Goal: Information Seeking & Learning: Learn about a topic

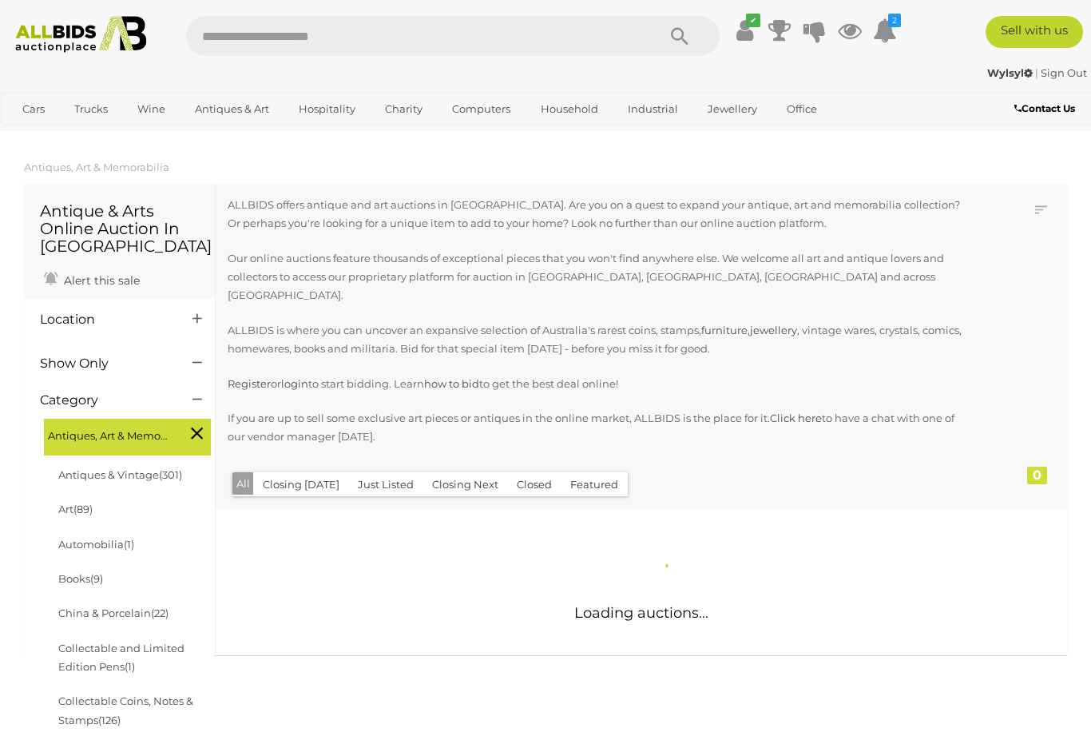
scroll to position [82, 0]
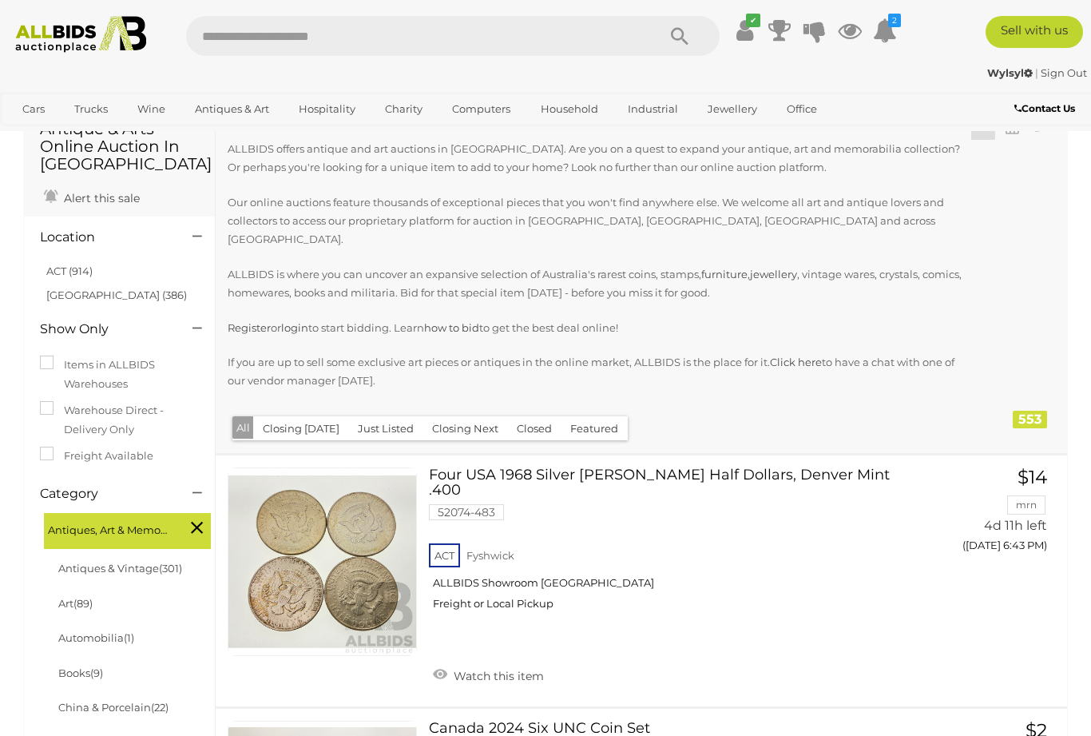
click at [225, 38] on input "text" at bounding box center [413, 36] width 454 height 40
type input "**********"
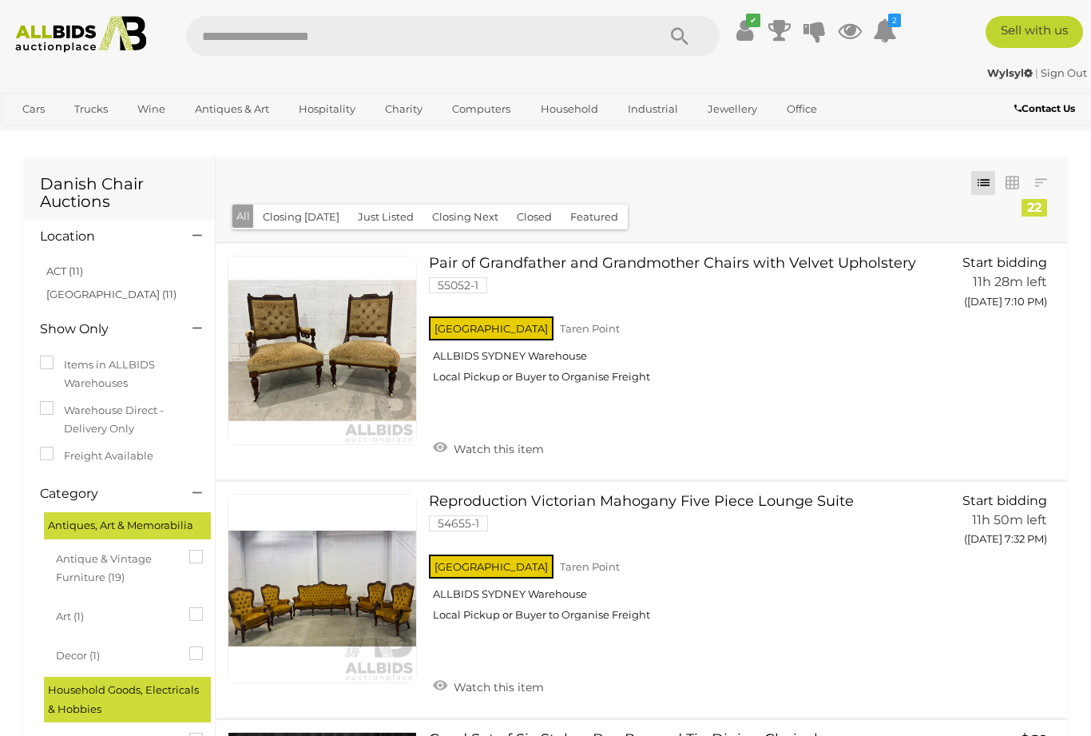
click at [367, 26] on input "text" at bounding box center [413, 36] width 454 height 40
type input "******"
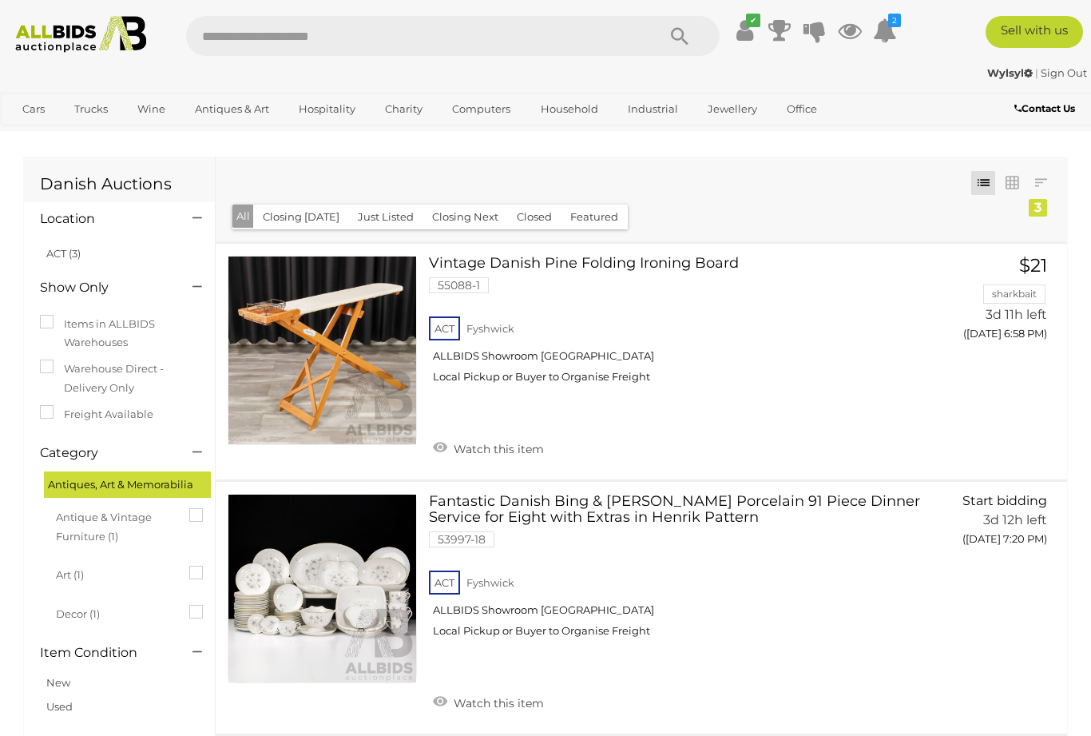
click at [371, 38] on input "text" at bounding box center [413, 36] width 454 height 40
type input "**********"
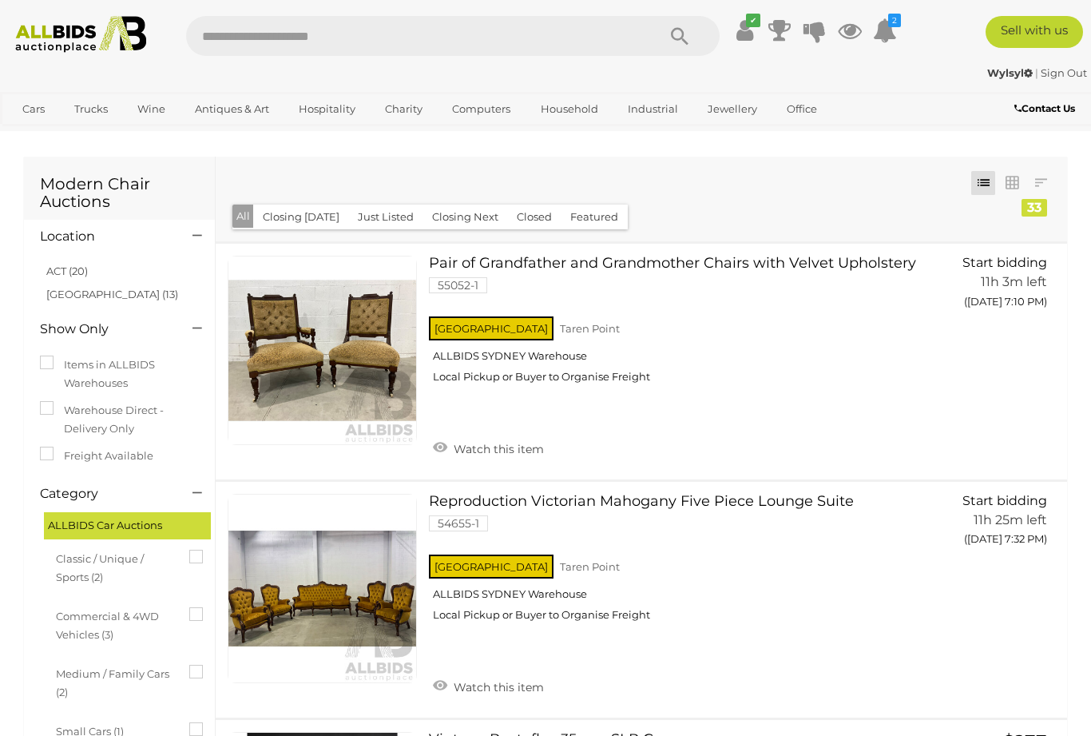
click at [0, 0] on link "Antiques & Vintage" at bounding box center [0, 0] width 0 height 0
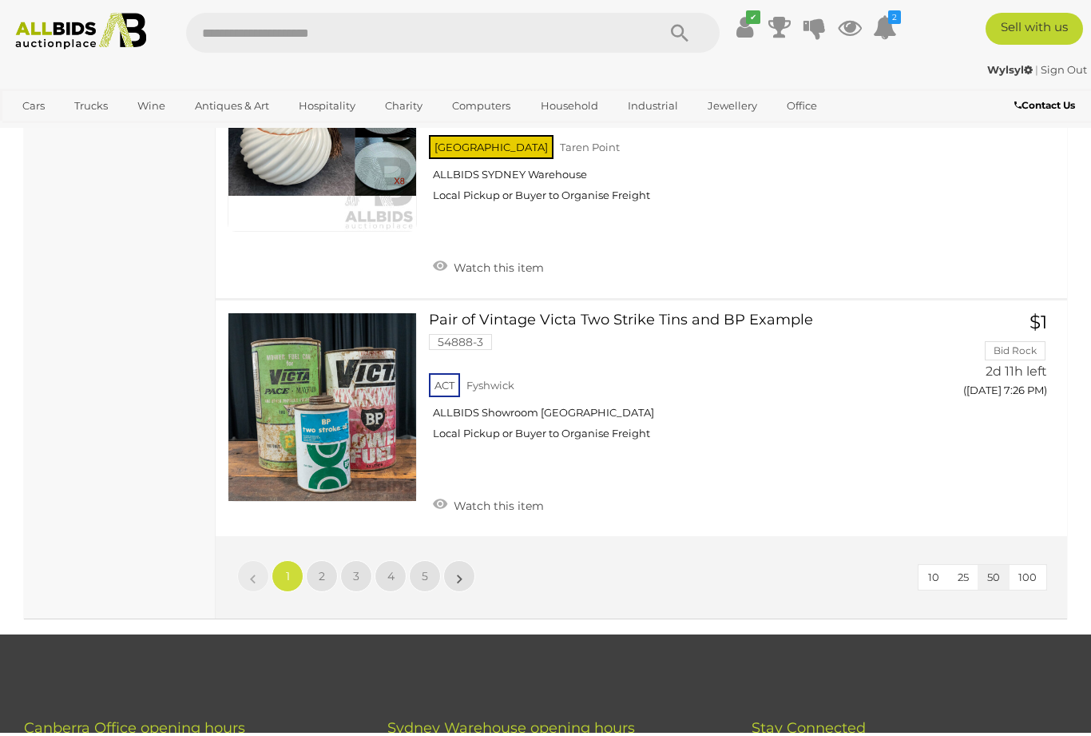
scroll to position [12054, 0]
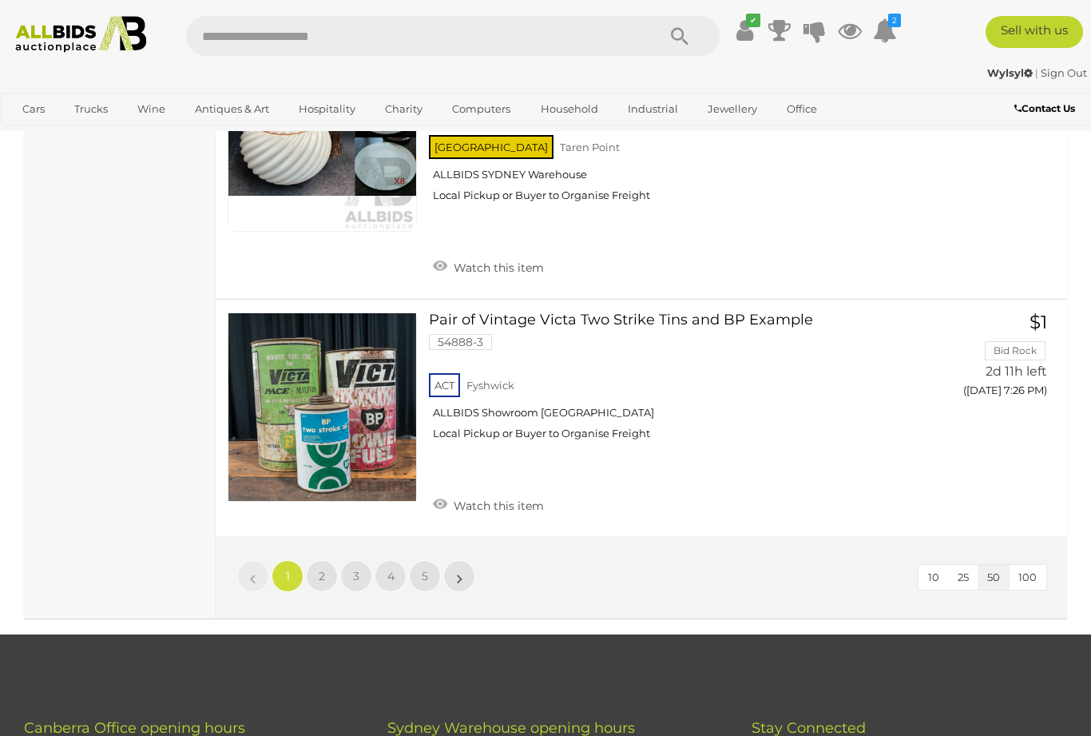
click at [331, 560] on link "2" at bounding box center [322, 576] width 32 height 32
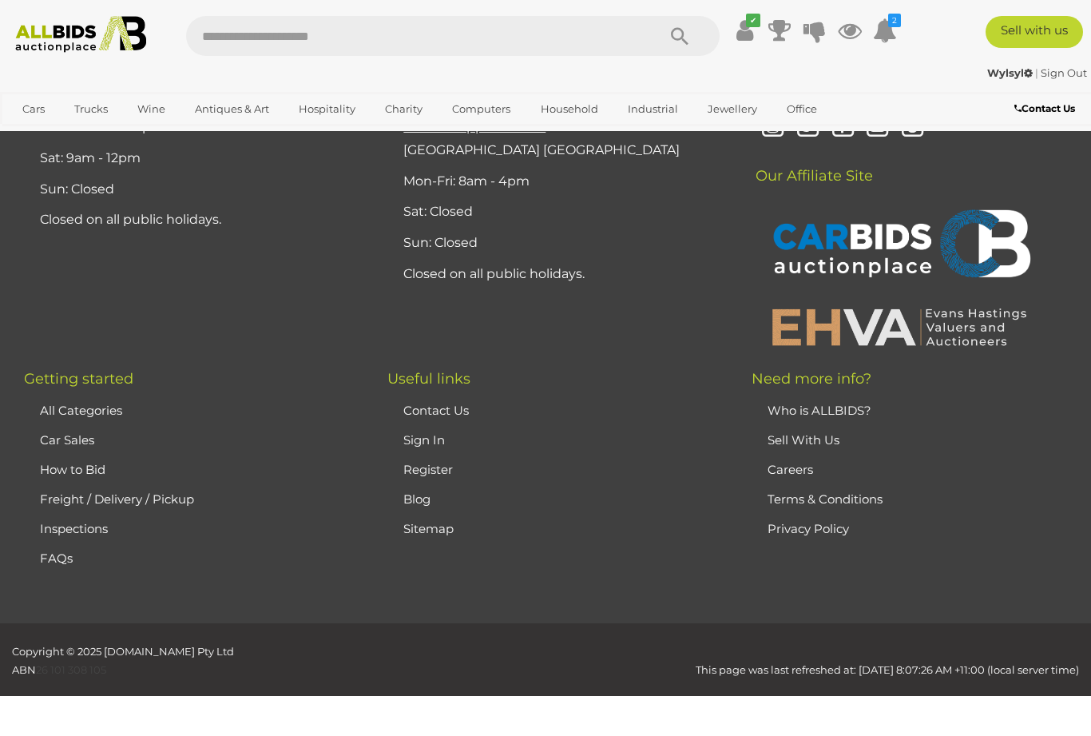
scroll to position [213, 0]
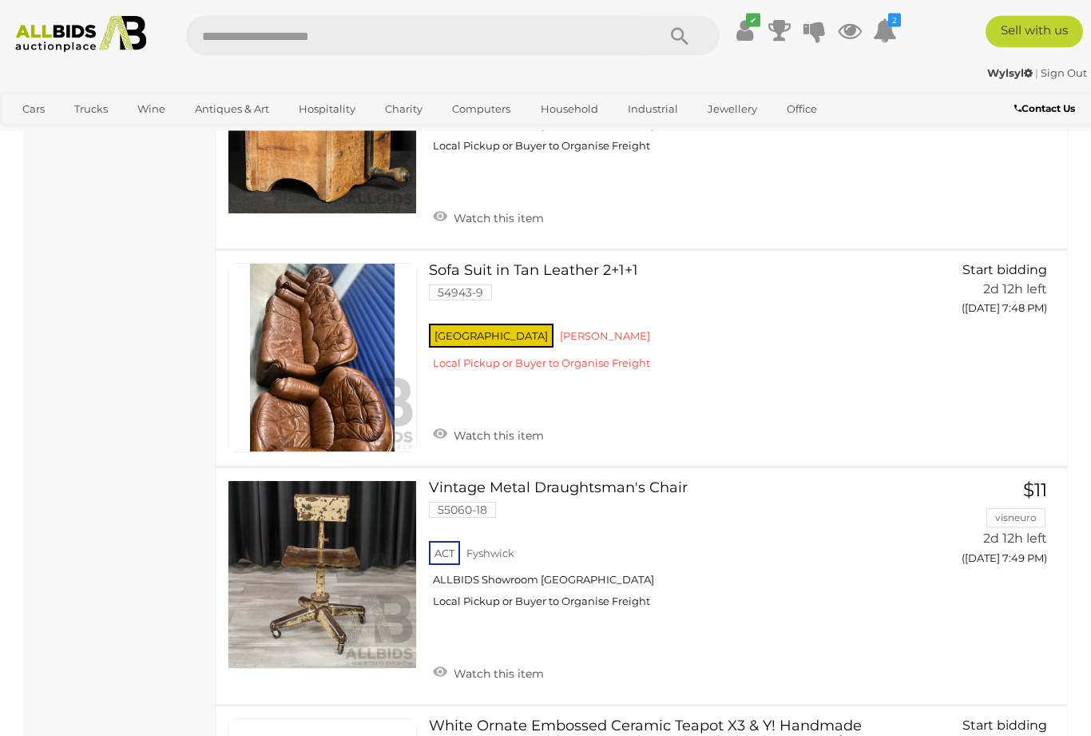
scroll to position [5483, 0]
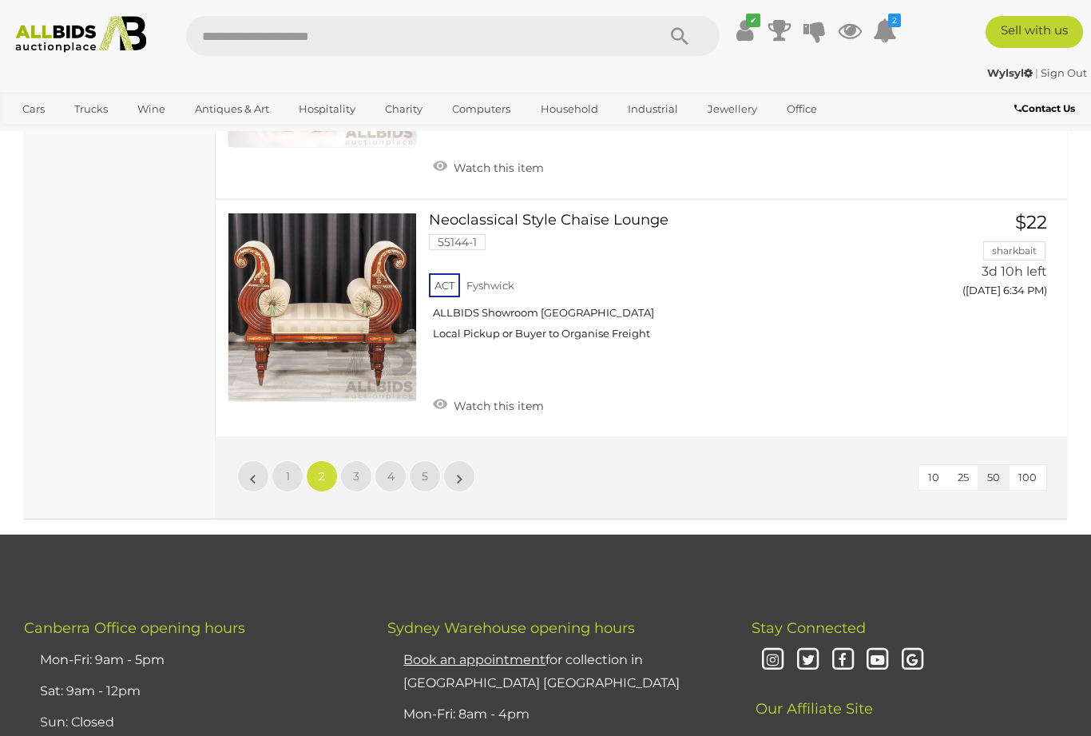
click at [359, 460] on link "3" at bounding box center [356, 476] width 32 height 32
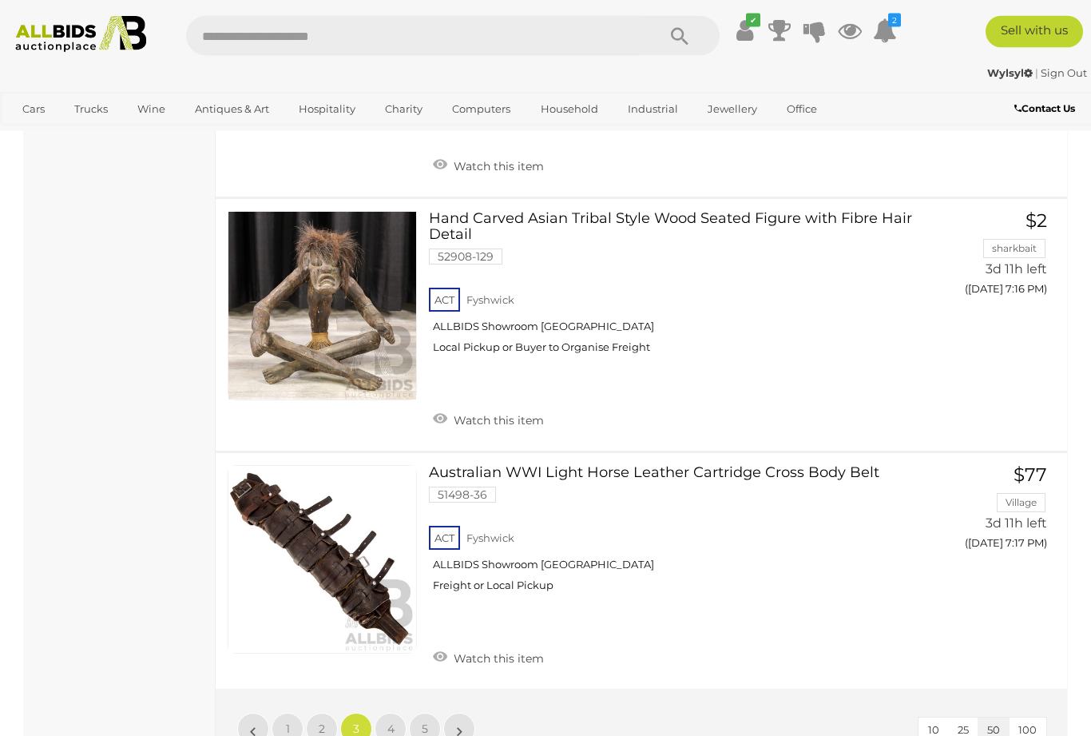
scroll to position [12076, 0]
click at [396, 712] on link "4" at bounding box center [391, 728] width 32 height 32
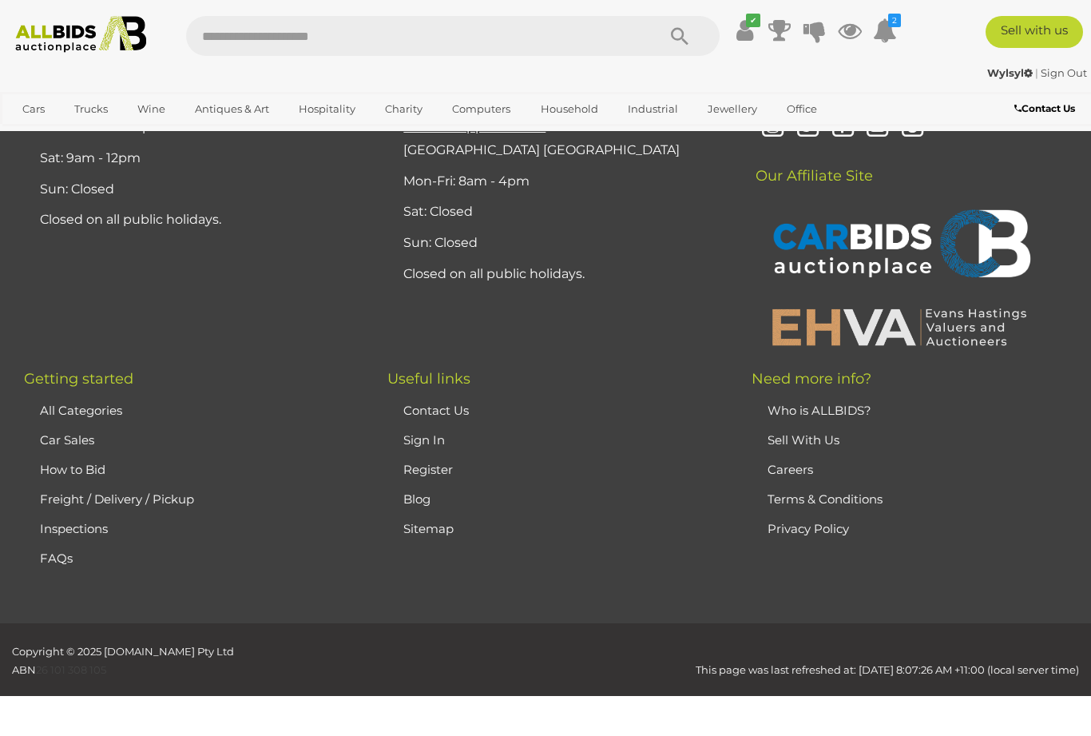
scroll to position [213, 0]
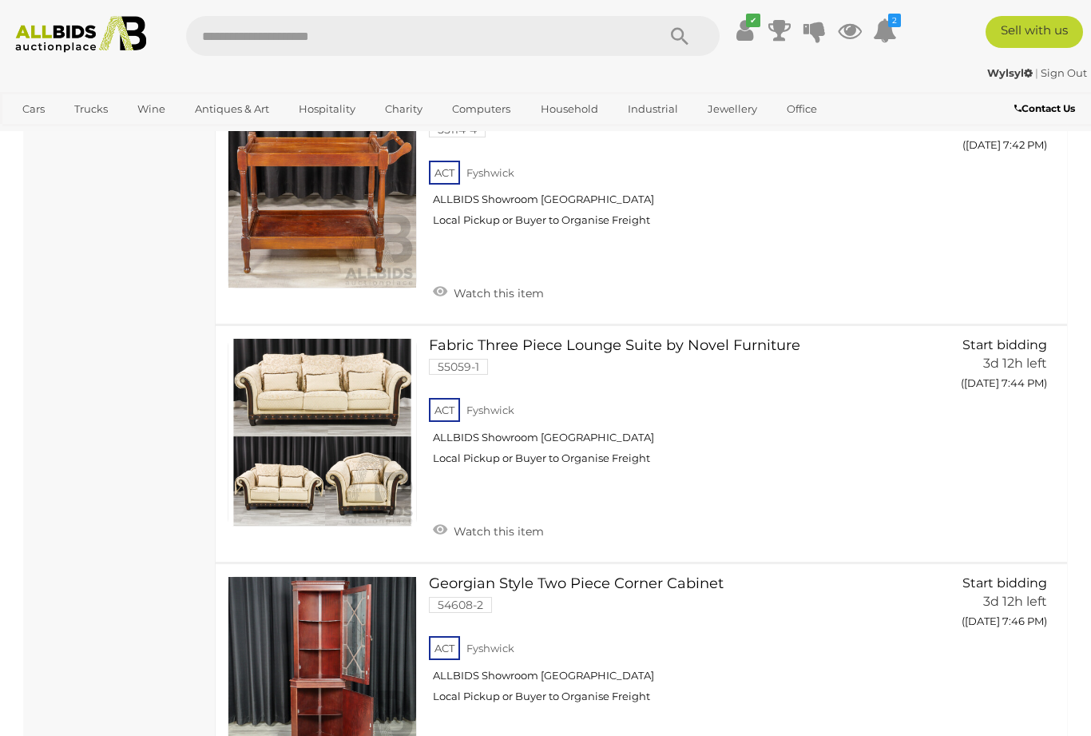
scroll to position [5492, 0]
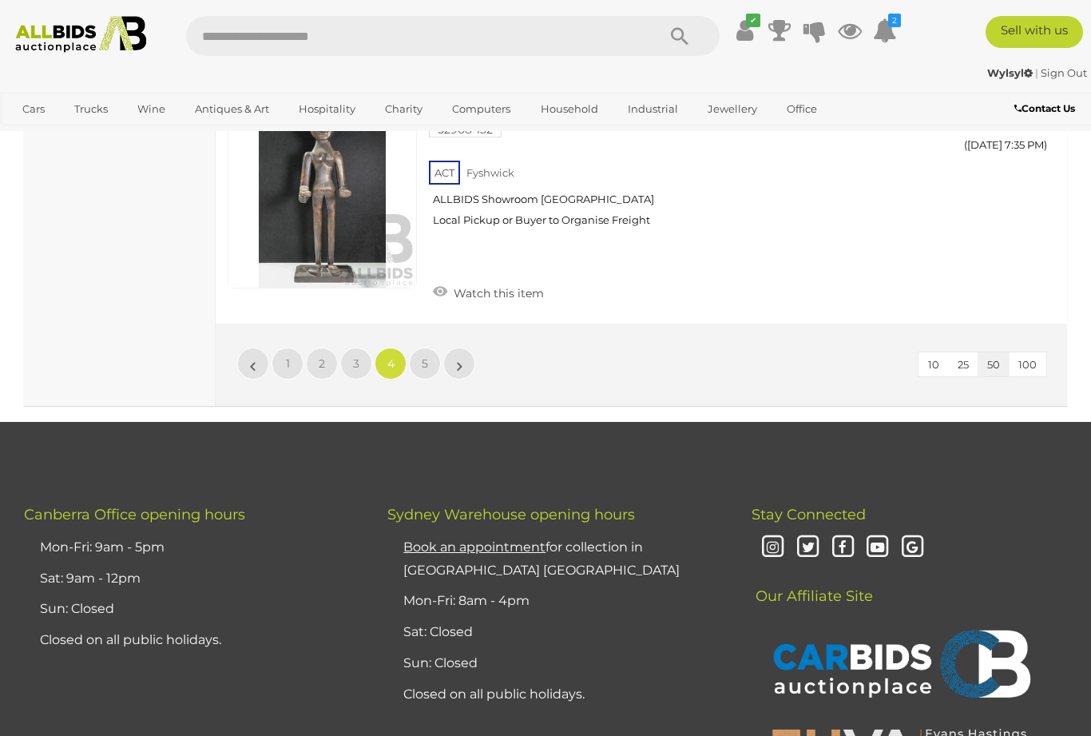
click at [433, 347] on link "5" at bounding box center [425, 363] width 32 height 32
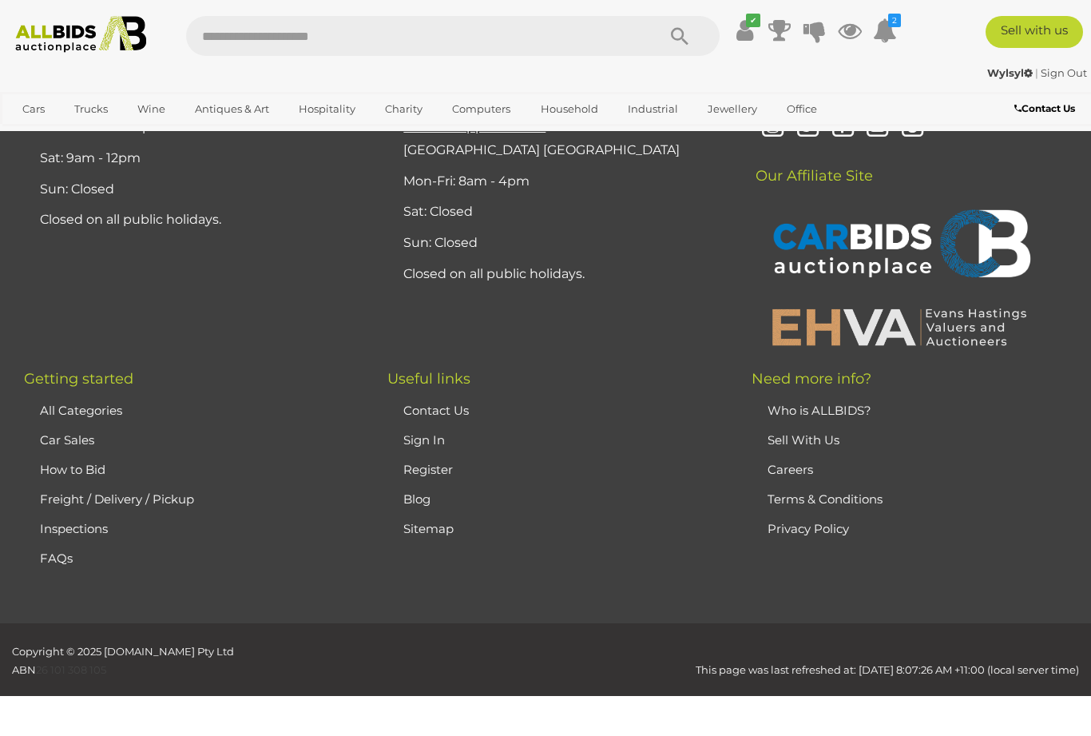
scroll to position [213, 0]
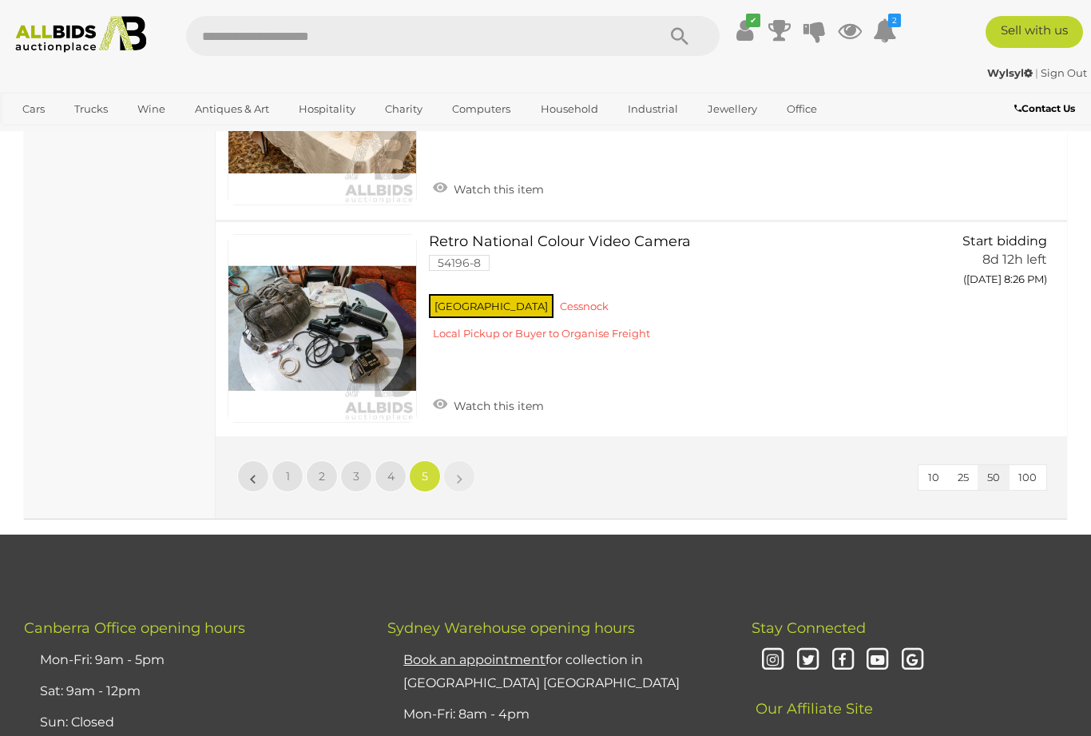
scroll to position [9691, 0]
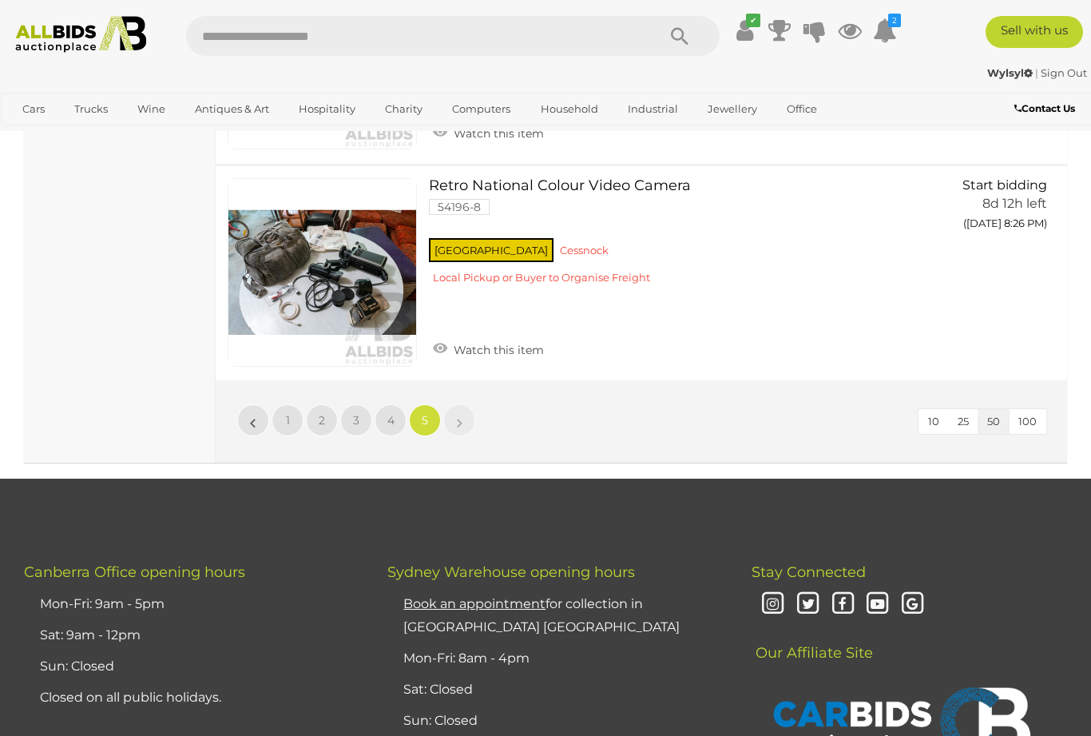
click at [0, 0] on span "Auctions" at bounding box center [0, 0] width 0 height 0
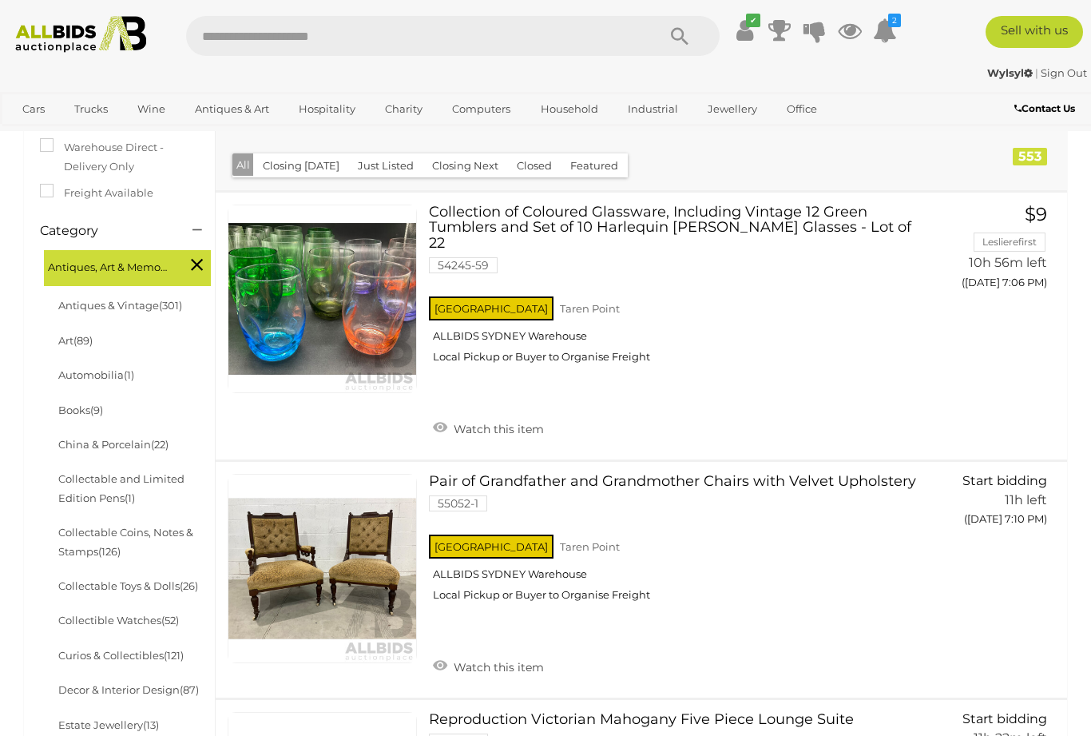
scroll to position [347, 0]
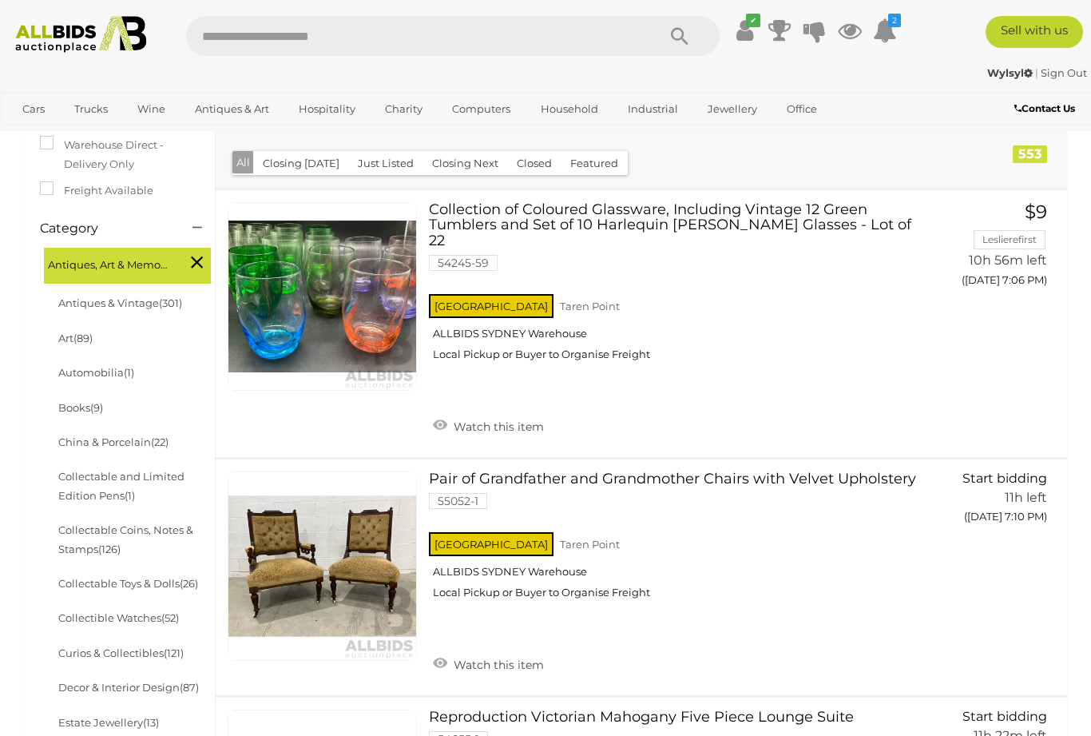
click at [196, 261] on icon at bounding box center [197, 262] width 12 height 21
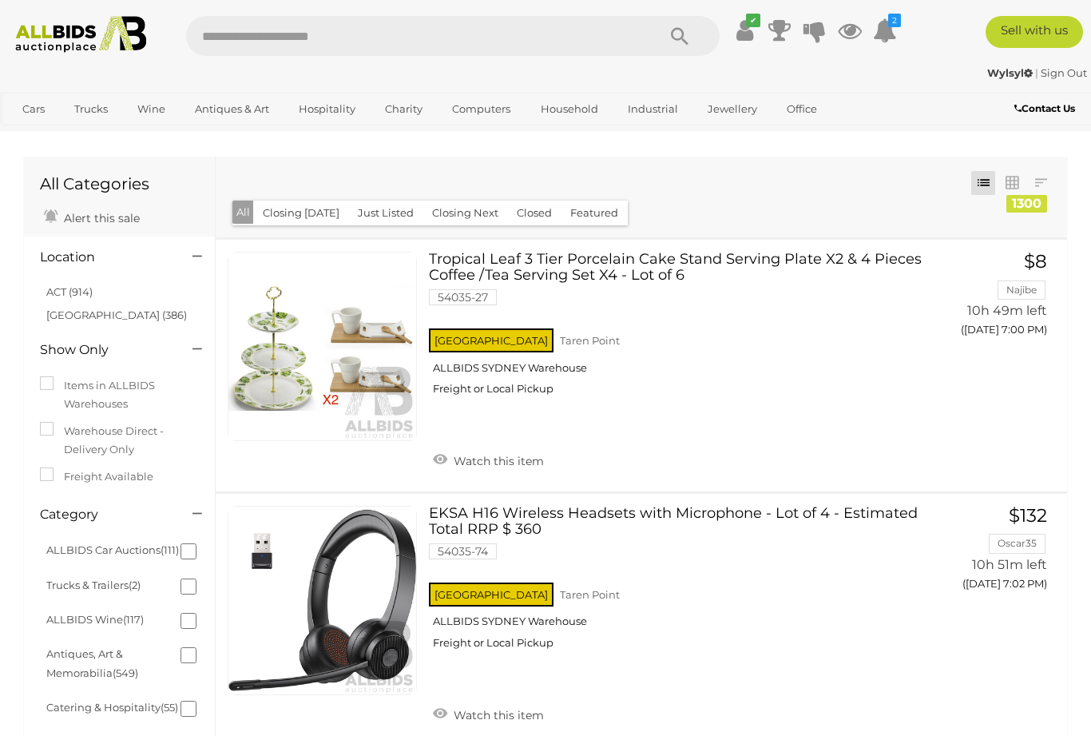
click at [239, 29] on input "text" at bounding box center [413, 36] width 454 height 40
type input "********"
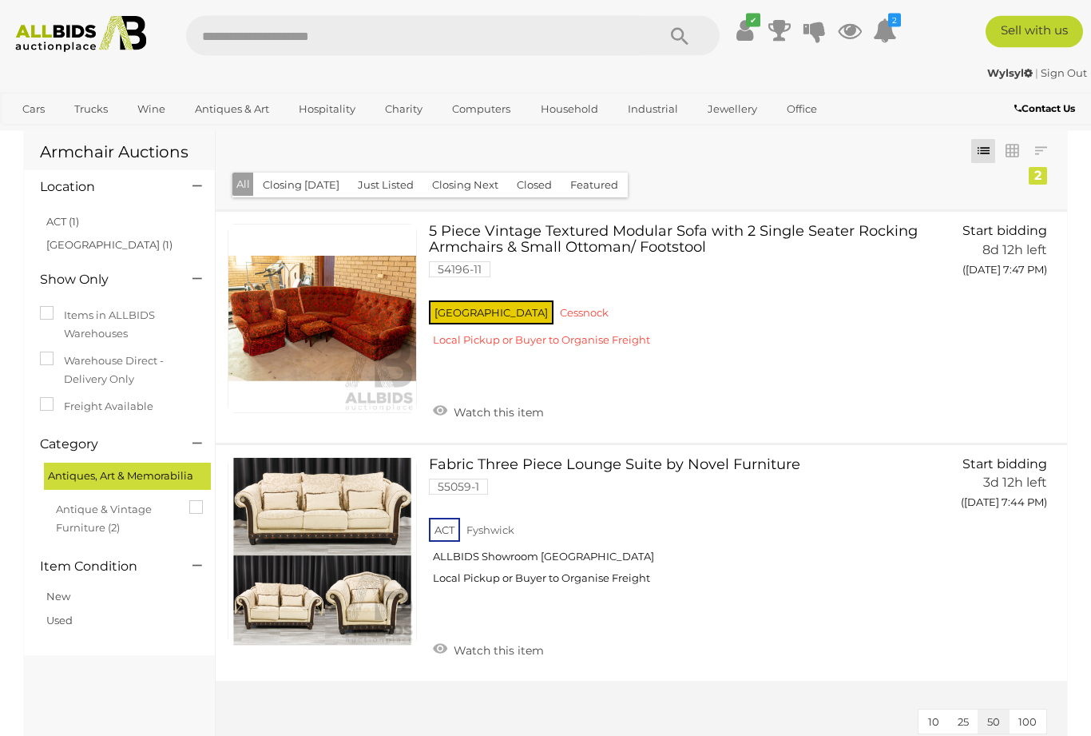
scroll to position [2, 0]
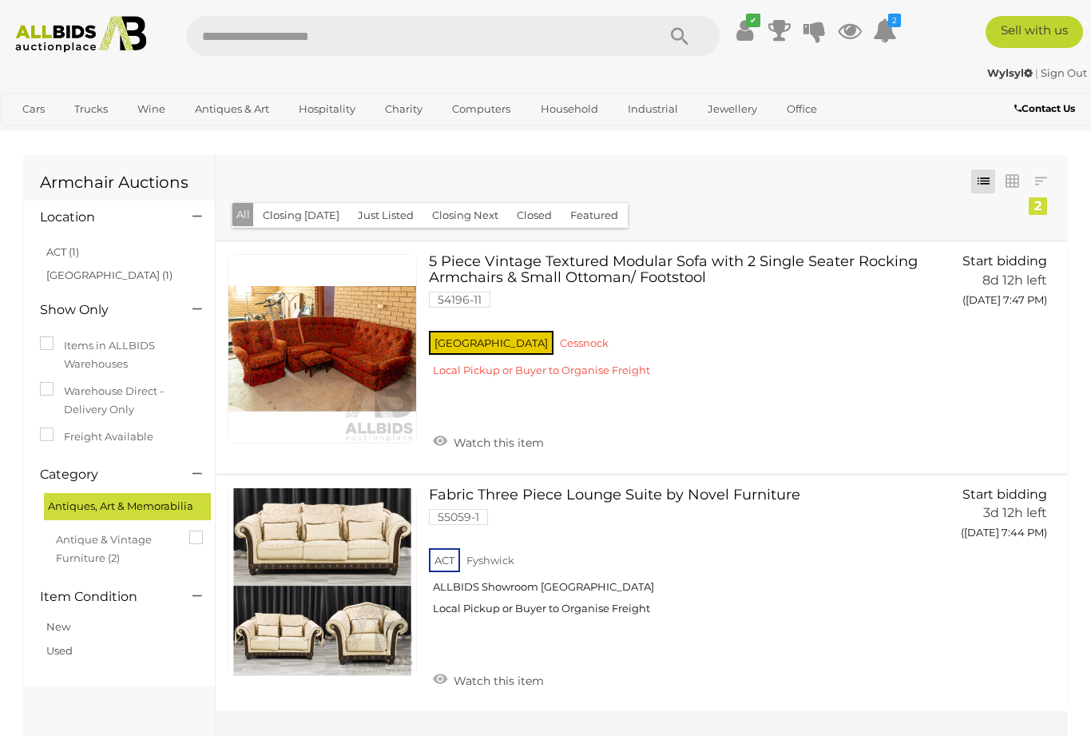
click at [373, 24] on input "text" at bounding box center [413, 36] width 454 height 40
type input "**********"
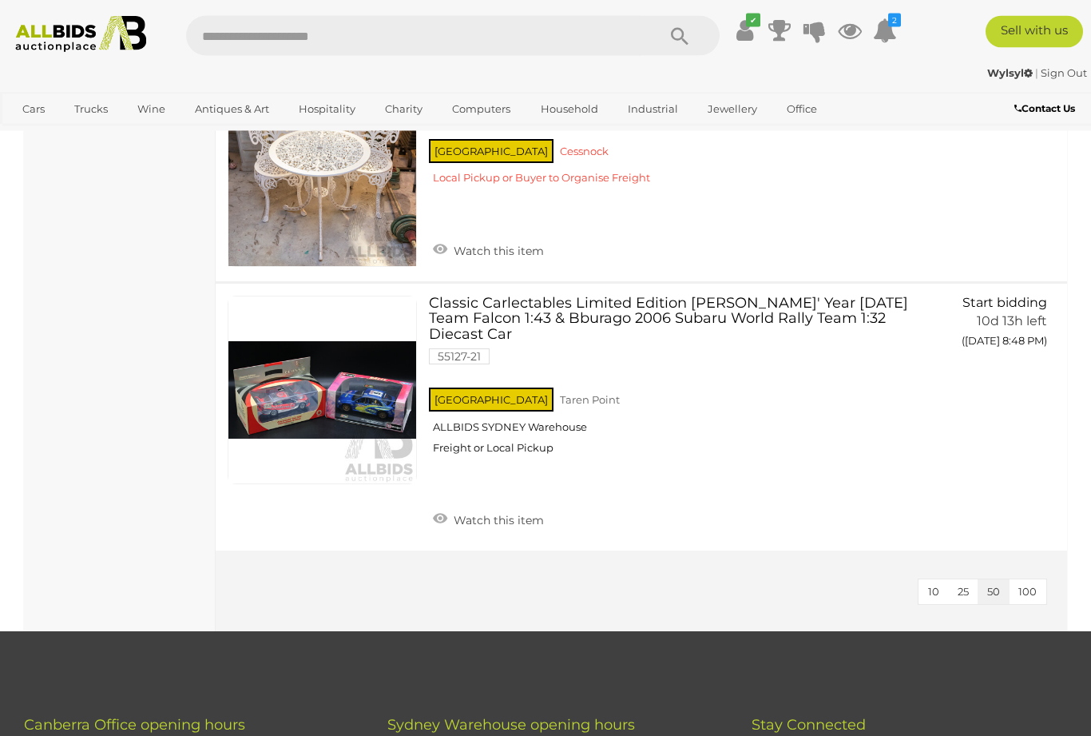
scroll to position [4627, 0]
